Goal: Complete application form

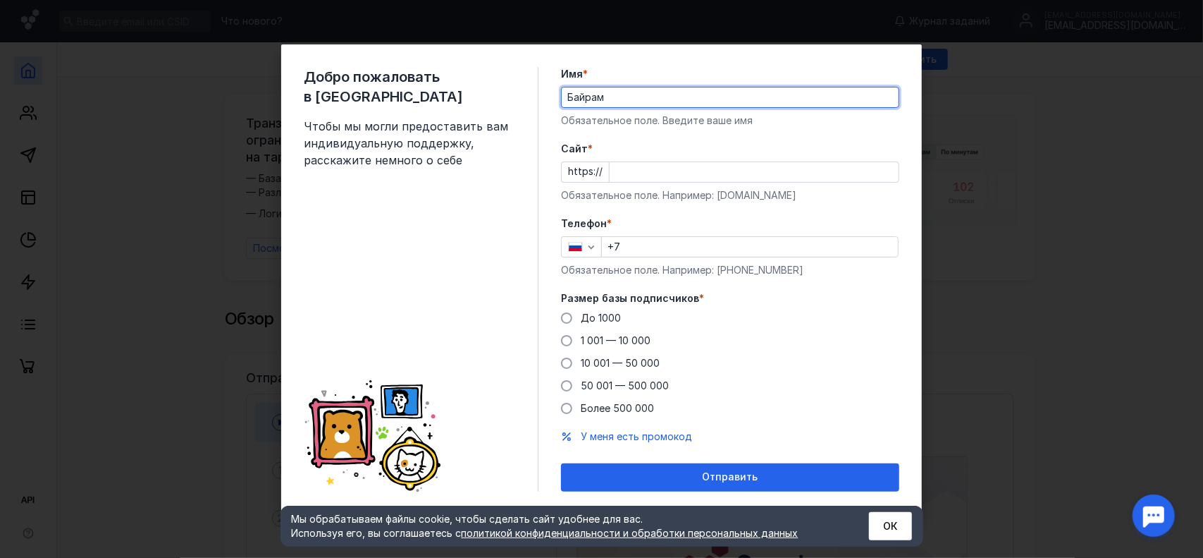
type input "Байрам"
click at [630, 173] on input "Cайт *" at bounding box center [754, 172] width 289 height 20
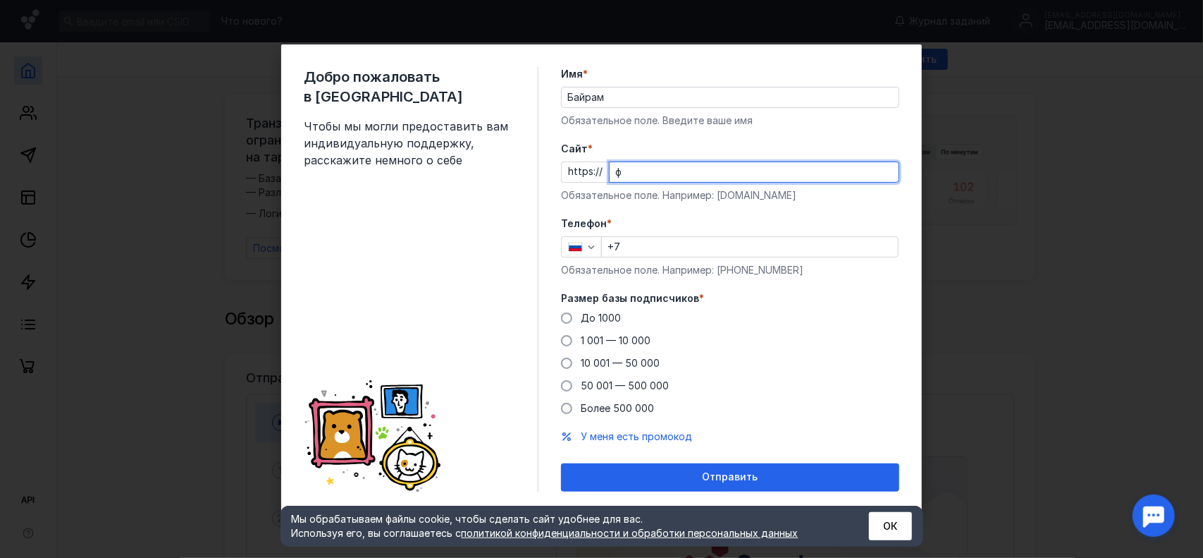
drag, startPoint x: 630, startPoint y: 173, endPoint x: 595, endPoint y: 173, distance: 35.3
click at [595, 173] on div "https:// ф" at bounding box center [730, 171] width 338 height 21
type input "[DOMAIN_NAME]"
click at [690, 204] on form "Имя * Байрам Обязательное поле. Введите ваше имя [PERSON_NAME] * https:// [DOMA…" at bounding box center [730, 279] width 338 height 424
click at [673, 247] on input "+7" at bounding box center [750, 247] width 296 height 20
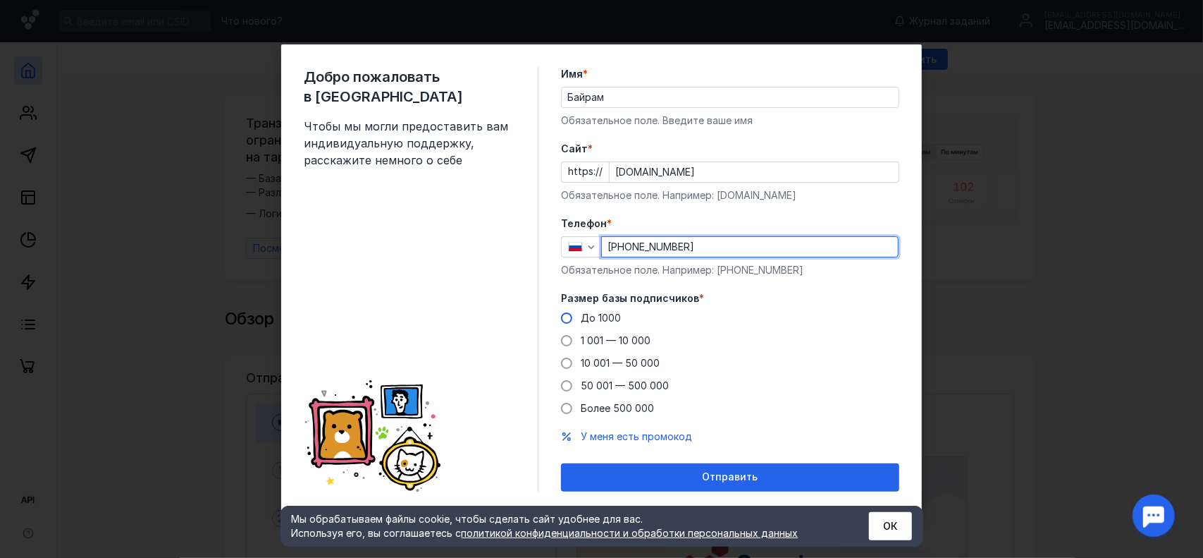
type input "[PHONE_NUMBER]"
click at [601, 317] on span "До 1000" at bounding box center [601, 318] width 40 height 12
click at [0, 0] on input "До 1000" at bounding box center [0, 0] width 0 height 0
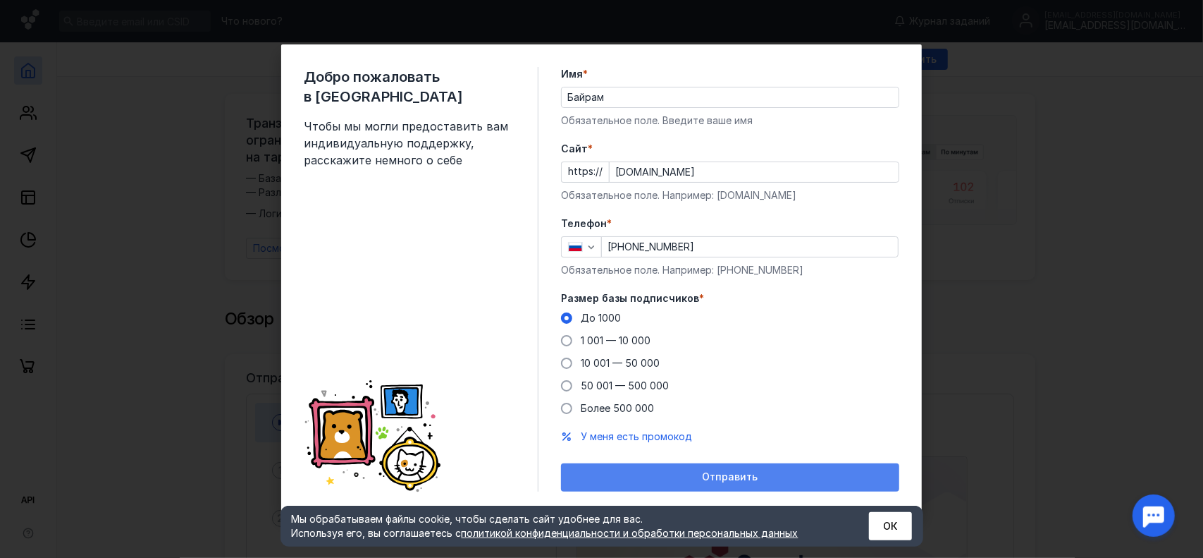
click at [656, 469] on div "Отправить" at bounding box center [730, 477] width 338 height 28
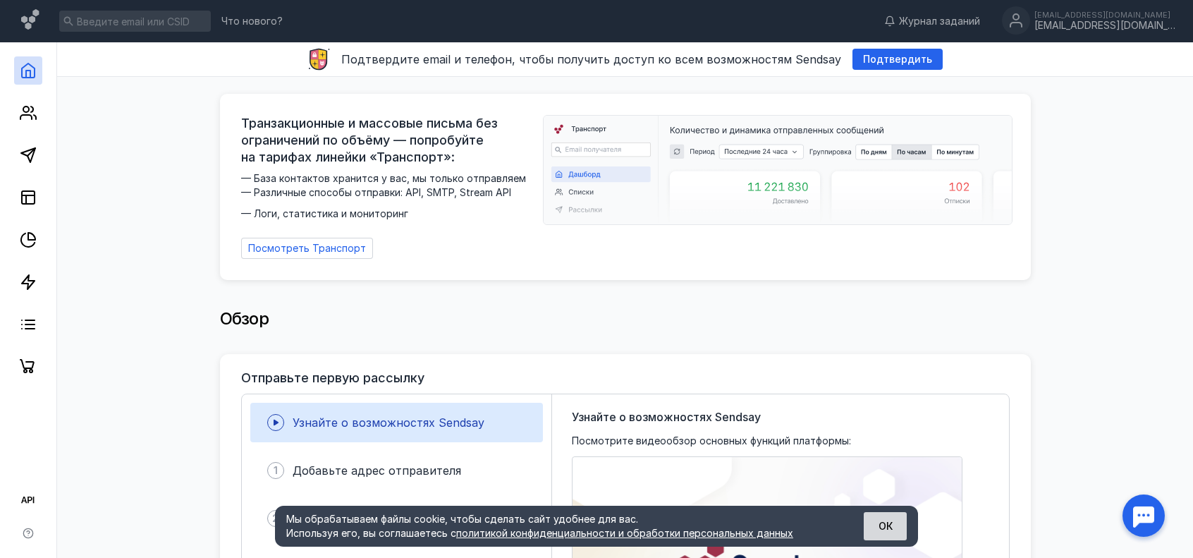
click at [888, 528] on button "ОК" at bounding box center [885, 526] width 43 height 28
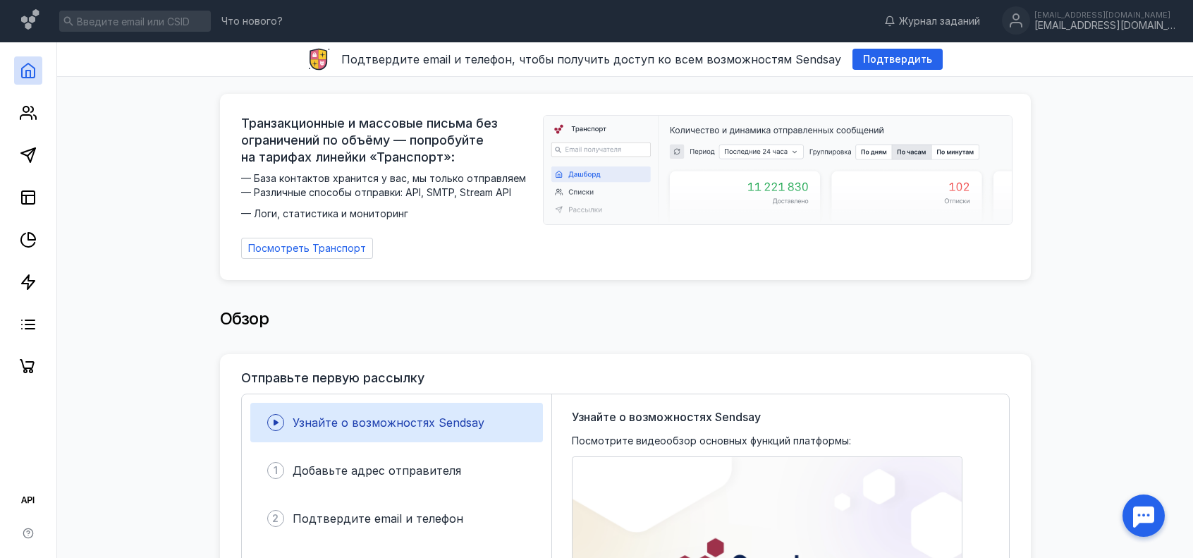
click at [503, 311] on div "Обзор" at bounding box center [625, 319] width 811 height 28
click at [898, 58] on span "Подтвердить" at bounding box center [897, 60] width 69 height 12
click at [900, 57] on span "Подтвердить" at bounding box center [897, 60] width 69 height 12
